Goal: Ask a question

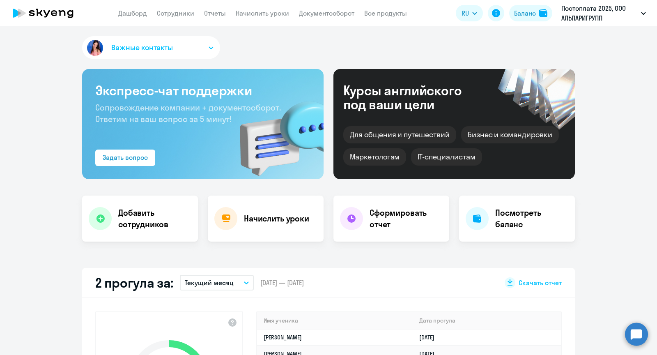
select select "30"
click at [632, 332] on circle at bounding box center [636, 333] width 23 height 23
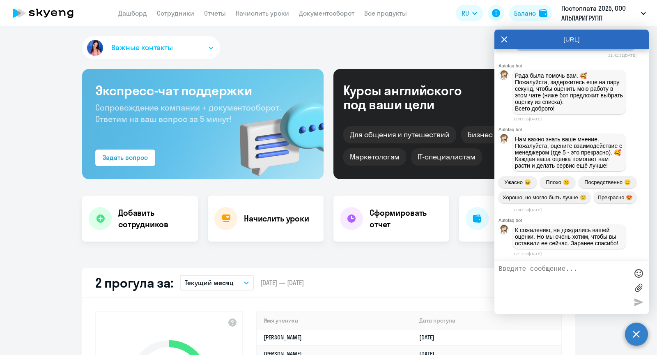
scroll to position [26038, 0]
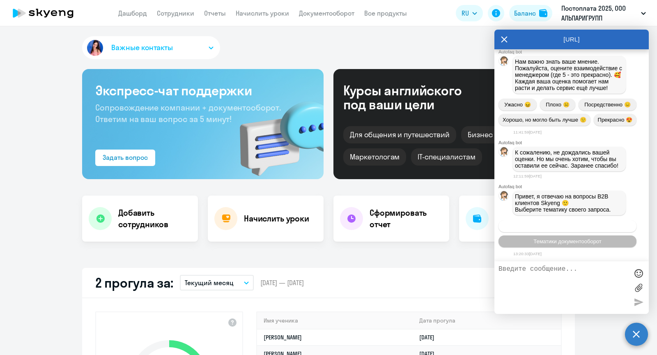
click at [582, 226] on span "Операционное сопровождение" at bounding box center [567, 226] width 77 height 6
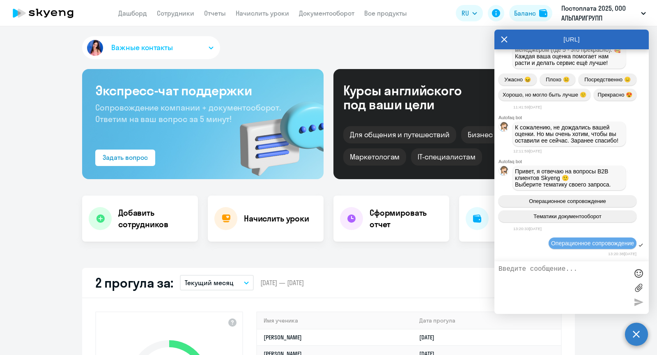
scroll to position [26114, 0]
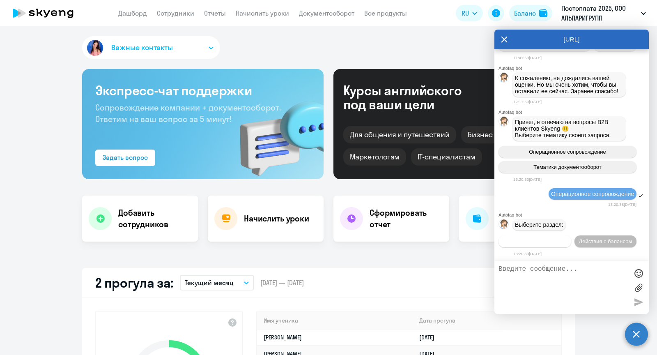
click at [557, 240] on span "Действия по сотрудникам" at bounding box center [535, 241] width 64 height 6
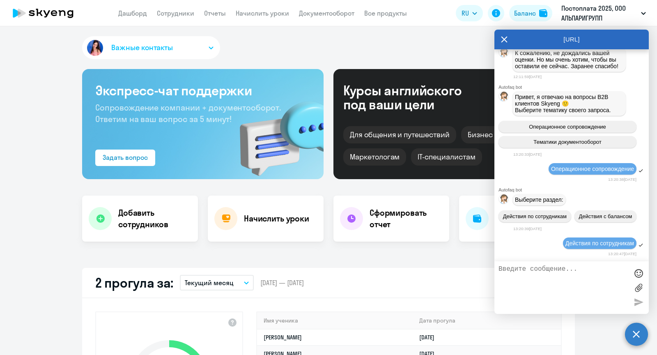
scroll to position [26222, 0]
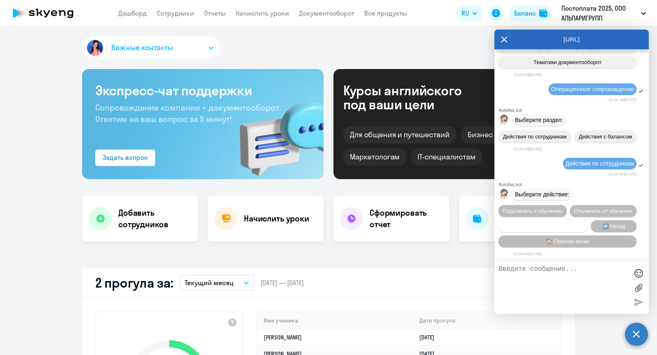
click at [553, 221] on button "Сотруднику нужна помощь" at bounding box center [542, 226] width 89 height 12
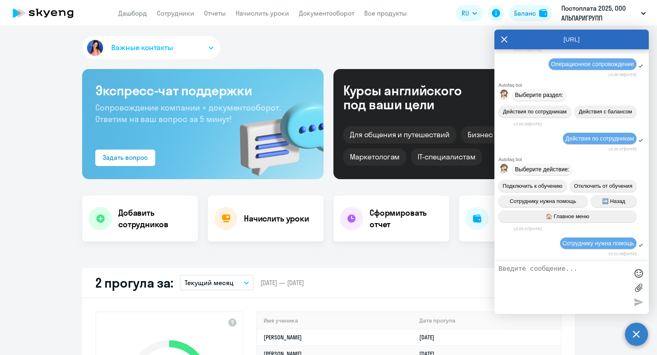
scroll to position [26507, 0]
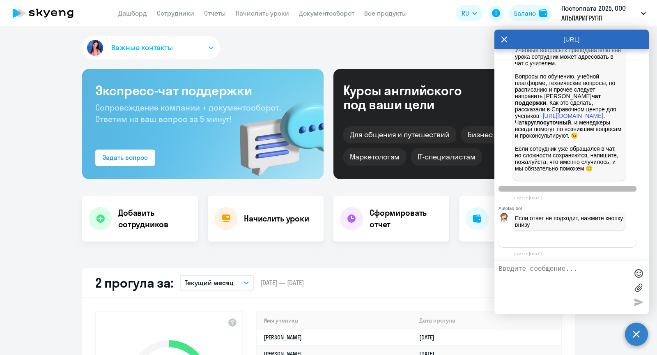
click at [573, 244] on button "Связаться с менеджером" at bounding box center [567, 241] width 138 height 12
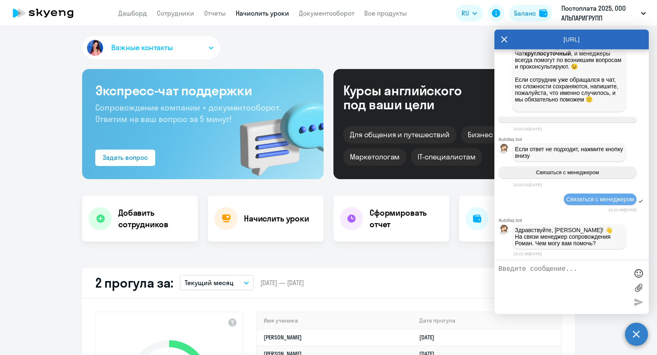
scroll to position [26579, 0]
click at [519, 274] on textarea at bounding box center [563, 287] width 130 height 44
type textarea "Добрый день, [PERSON_NAME]! Хотела бы попросить вас исключить студента"
click at [601, 10] on p "Постоплата 2025, ООО АЛЬПАРИГРУПП" at bounding box center [599, 13] width 76 height 20
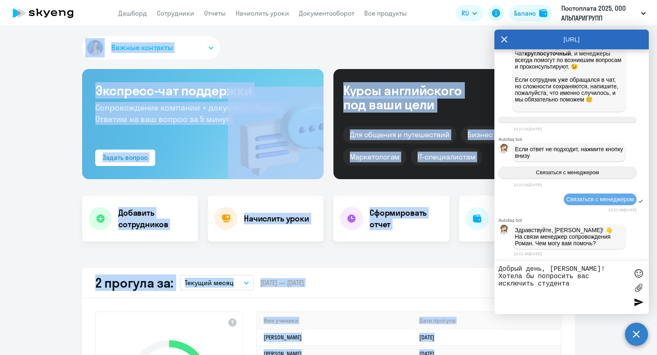
drag, startPoint x: 586, startPoint y: 33, endPoint x: 362, endPoint y: 33, distance: 224.2
click at [362, 33] on body "Дашборд Сотрудники Отчеты Начислить уроки Документооборот Все продукты Дашборд …" at bounding box center [328, 177] width 657 height 355
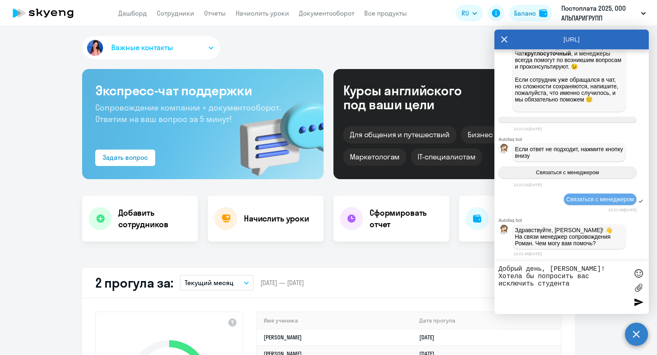
click at [501, 39] on icon at bounding box center [504, 40] width 7 height 20
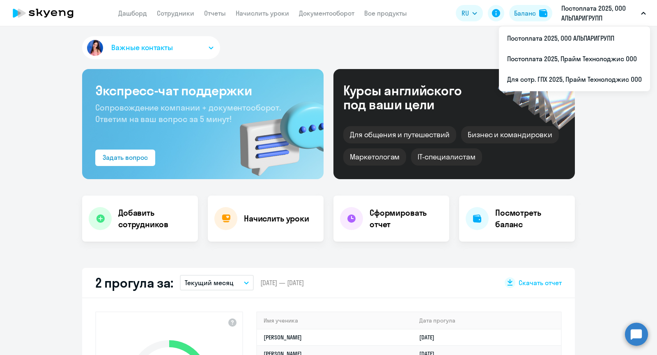
click at [588, 16] on p "Постоплата 2025, ООО АЛЬПАРИГРУПП" at bounding box center [599, 13] width 76 height 20
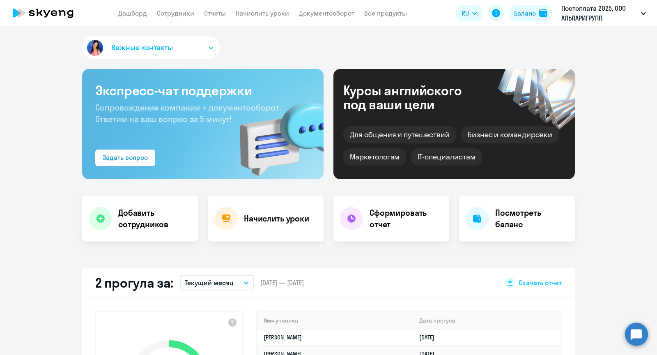
click at [588, 16] on p "Постоплата 2025, ООО АЛЬПАРИГРУПП" at bounding box center [599, 13] width 76 height 20
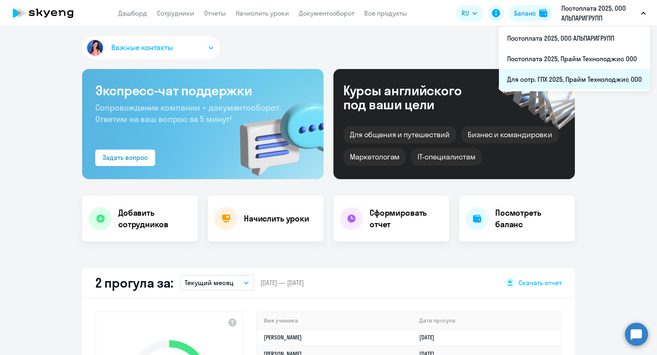
click at [549, 77] on li "Для сотр. ГПХ 2025, Прайм Технолоджис ООО" at bounding box center [574, 79] width 151 height 21
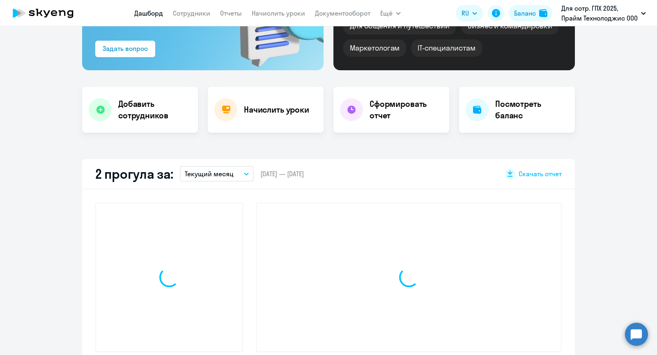
select select "30"
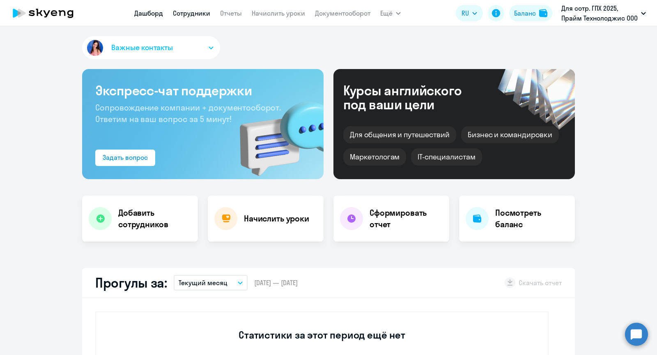
click at [190, 17] on link "Сотрудники" at bounding box center [191, 13] width 37 height 8
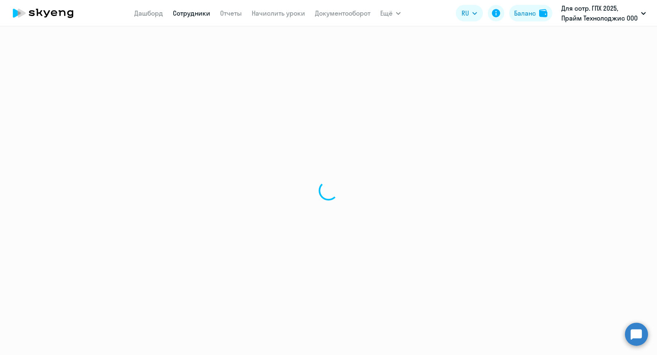
select select "30"
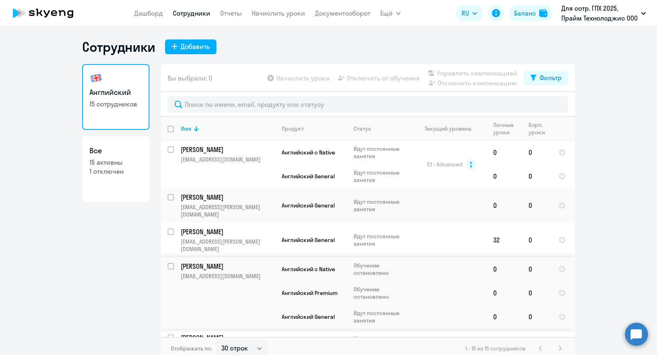
scroll to position [0, 0]
click at [226, 228] on td "Михаил [EMAIL_ADDRESS][PERSON_NAME][DOMAIN_NAME]" at bounding box center [224, 239] width 101 height 34
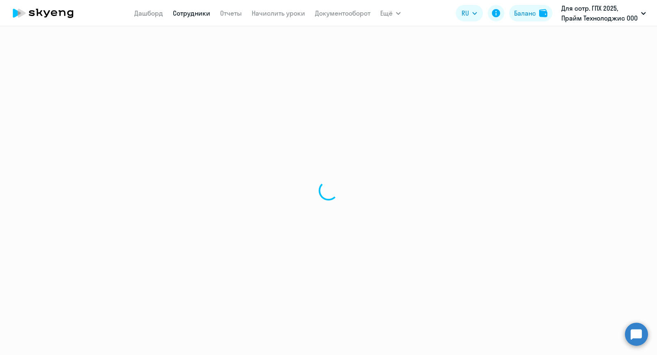
select select "english"
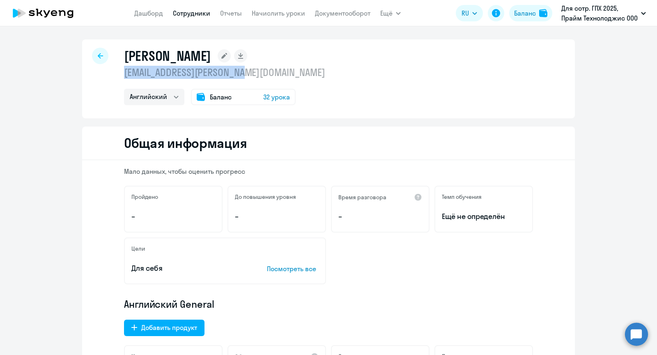
drag, startPoint x: 249, startPoint y: 73, endPoint x: 114, endPoint y: 77, distance: 135.1
click at [115, 78] on div "Михаил [EMAIL_ADDRESS][PERSON_NAME][DOMAIN_NAME] Английский Баланс 32 урока" at bounding box center [328, 78] width 493 height 79
copy p "[EMAIL_ADDRESS][PERSON_NAME][DOMAIN_NAME]"
click at [640, 331] on circle at bounding box center [636, 333] width 23 height 23
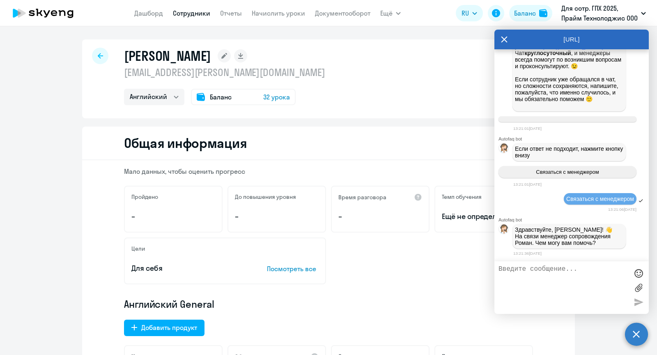
click at [570, 266] on textarea at bounding box center [563, 287] width 130 height 44
paste textarea "[EMAIL_ADDRESS][PERSON_NAME][DOMAIN_NAME]"
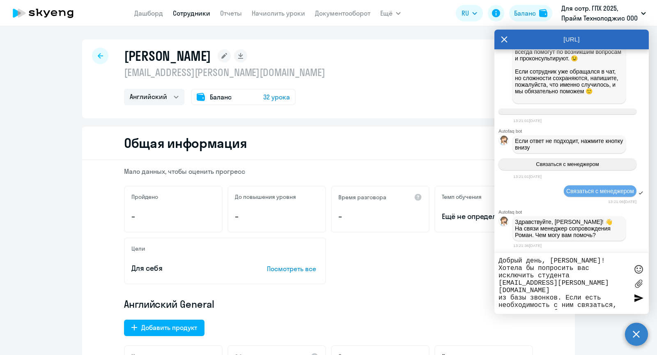
scroll to position [0, 0]
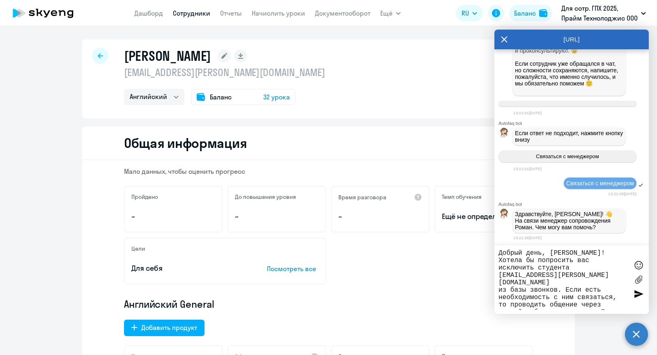
type textarea "Добрый день, [PERSON_NAME]! Хотела бы попросить вас исключить студента [EMAIL_A…"
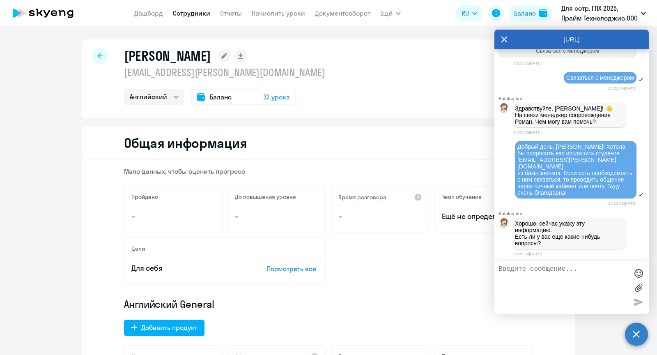
scroll to position [26698, 0]
click at [597, 279] on textarea at bounding box center [563, 287] width 130 height 44
type textarea "Нет, спасибо:)"
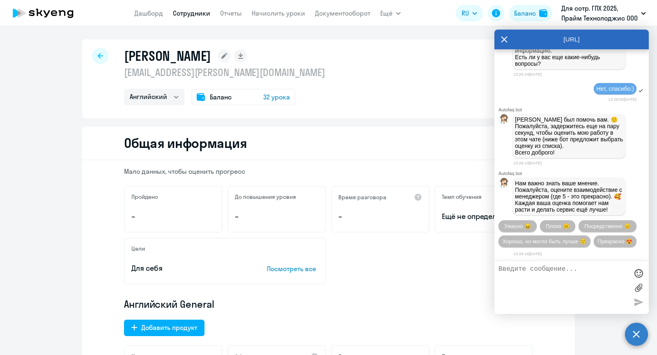
scroll to position [26892, 0]
click at [607, 236] on button "Прекрасно 😍" at bounding box center [615, 241] width 43 height 12
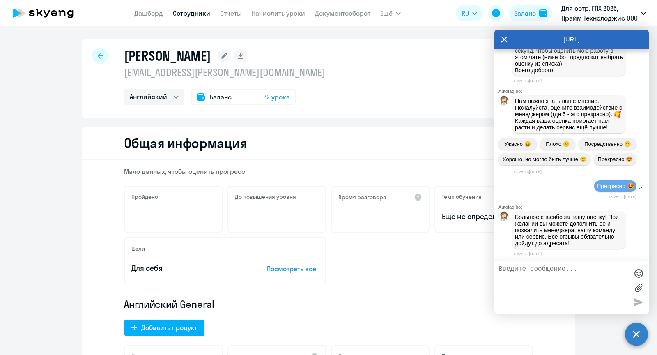
scroll to position [26977, 0]
